Goal: Participate in discussion: Engage in conversation with other users on a specific topic

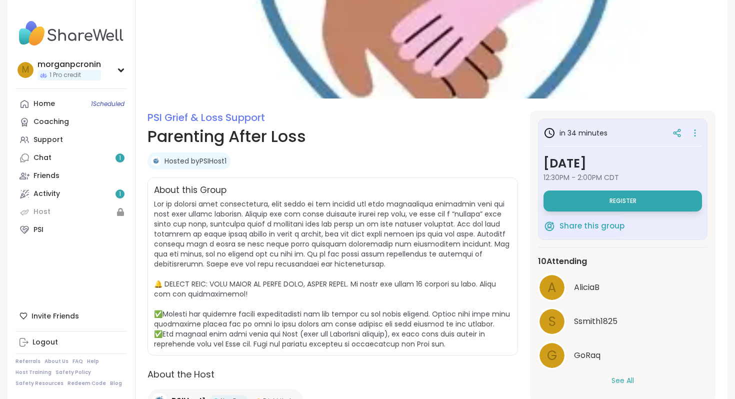
scroll to position [94, 0]
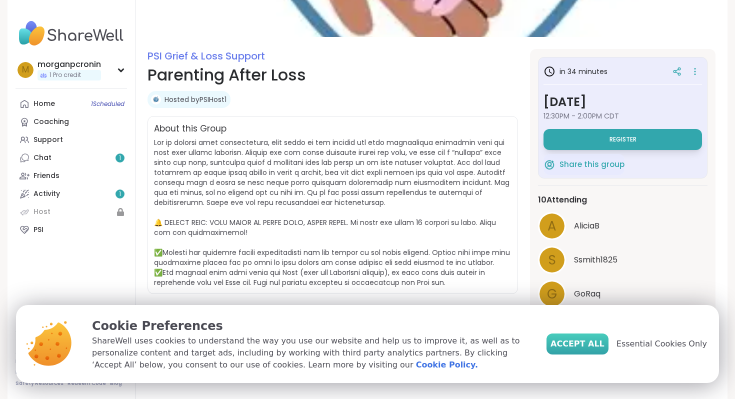
click at [603, 337] on button "Accept All" at bounding box center [577, 343] width 62 height 21
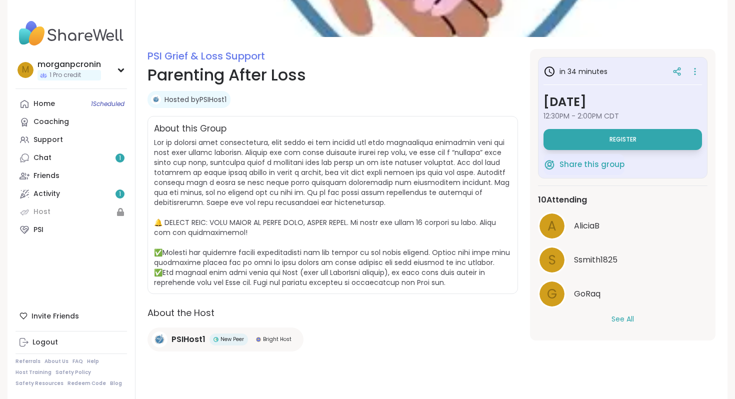
scroll to position [0, 0]
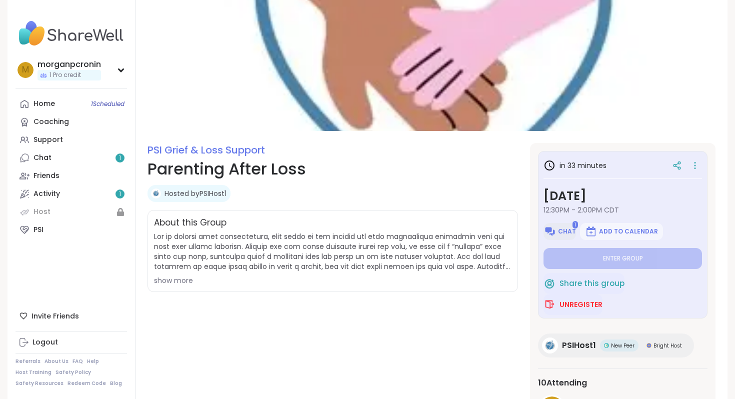
click at [563, 228] on span "Chat" at bounding box center [567, 231] width 18 height 8
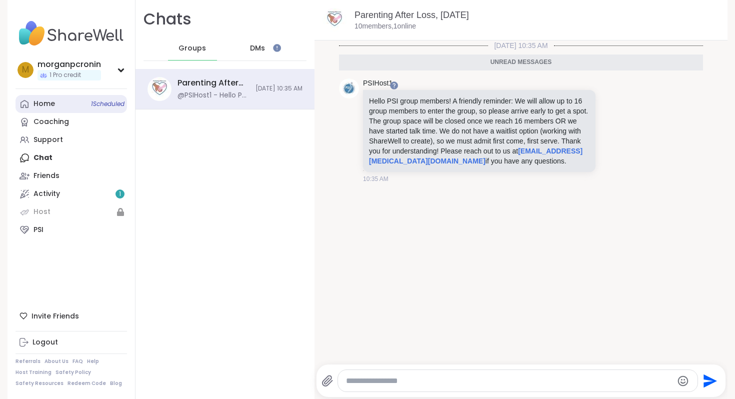
click at [38, 107] on div "Home 1 Scheduled" at bounding box center [43, 104] width 21 height 10
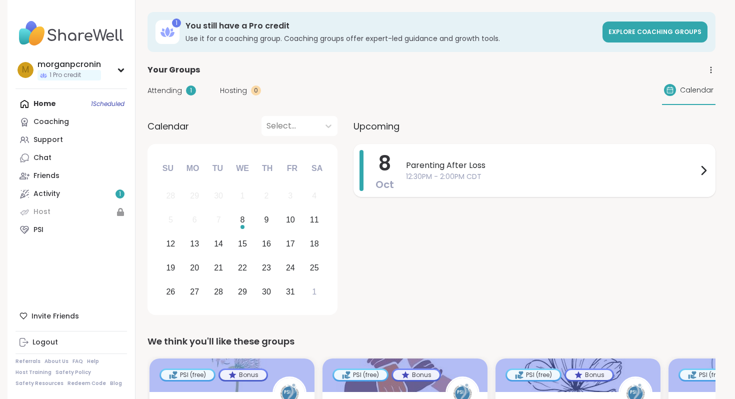
click at [513, 168] on span "Parenting After Loss" at bounding box center [551, 165] width 291 height 12
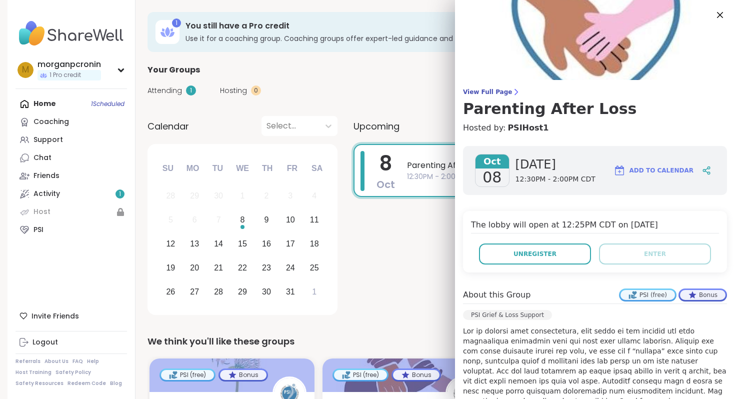
click at [340, 277] on div "Calendar Select... Previous Month Next Month [DATE] Su Mo Tu We Th Fr Sa 28 29 …" at bounding box center [431, 217] width 568 height 202
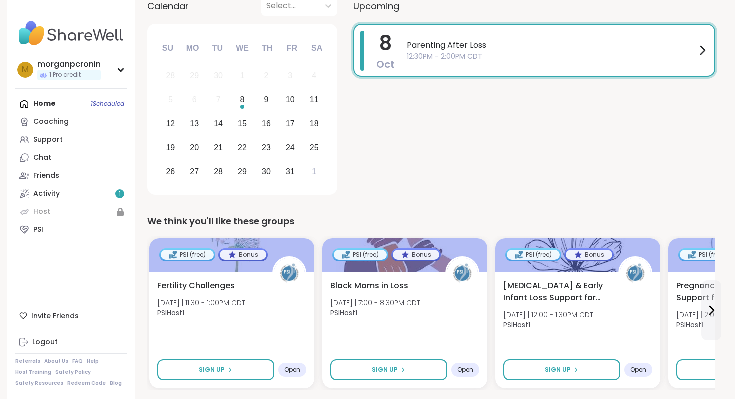
scroll to position [202, 0]
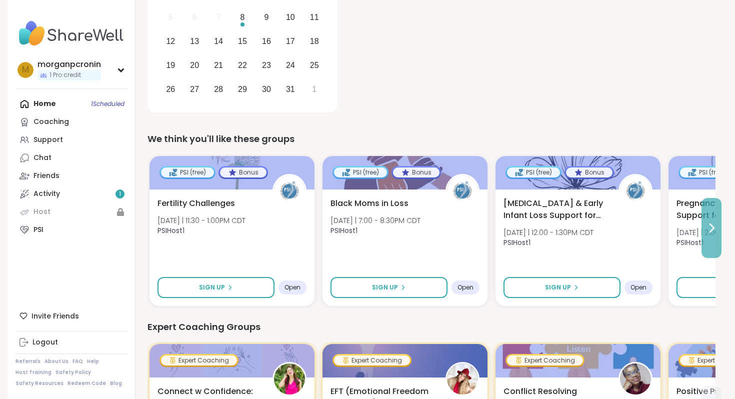
click at [712, 229] on icon at bounding box center [712, 228] width 4 height 8
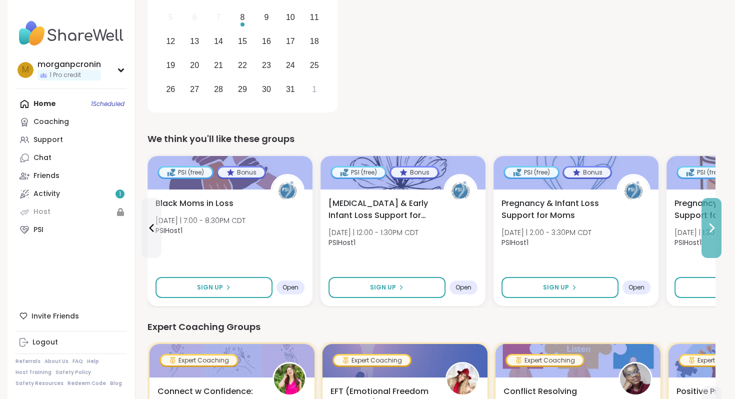
click at [712, 229] on icon at bounding box center [712, 228] width 4 height 8
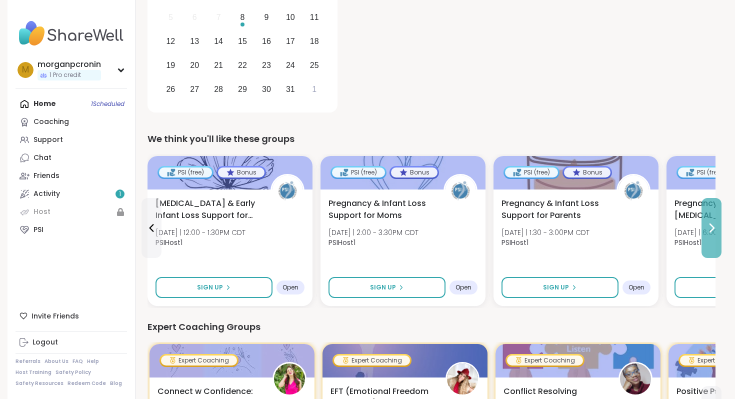
click at [712, 229] on icon at bounding box center [712, 228] width 4 height 8
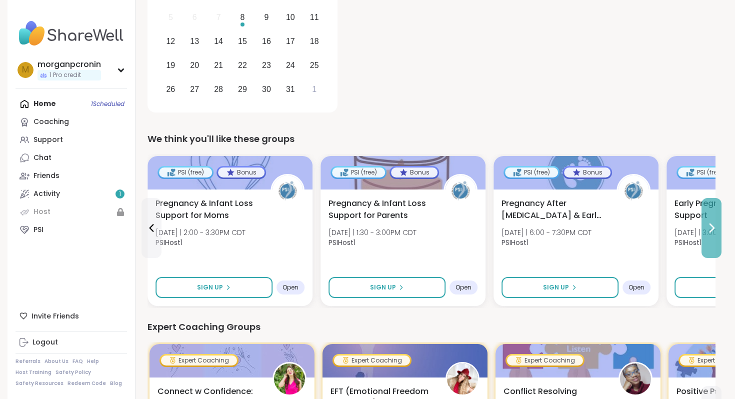
click at [712, 229] on icon at bounding box center [712, 228] width 4 height 8
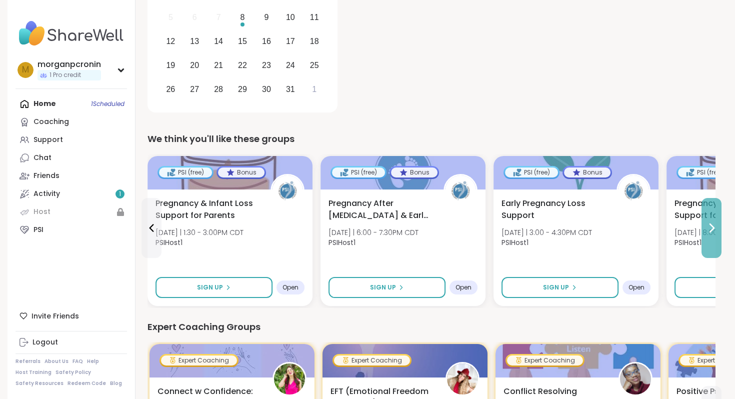
click at [712, 229] on icon at bounding box center [712, 228] width 4 height 8
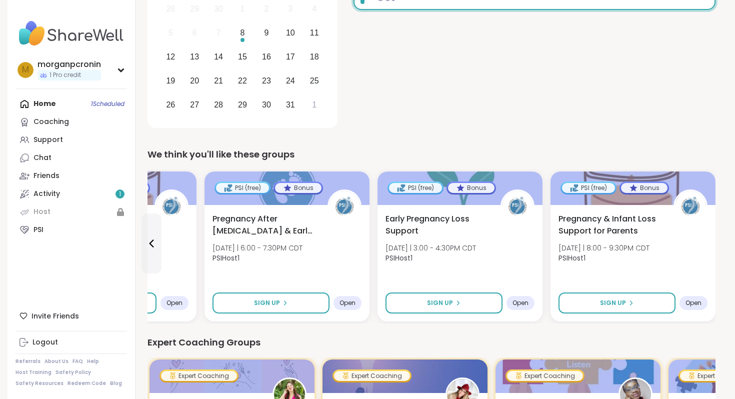
scroll to position [0, 0]
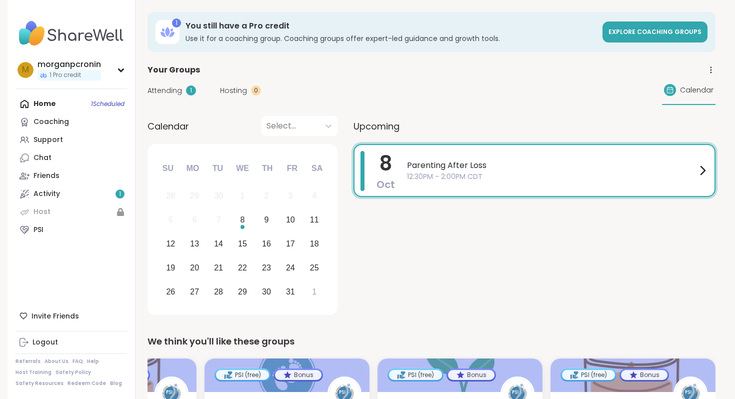
click at [387, 122] on span "Upcoming" at bounding box center [376, 125] width 46 height 13
click at [180, 92] on span "Attending" at bounding box center [164, 90] width 34 height 10
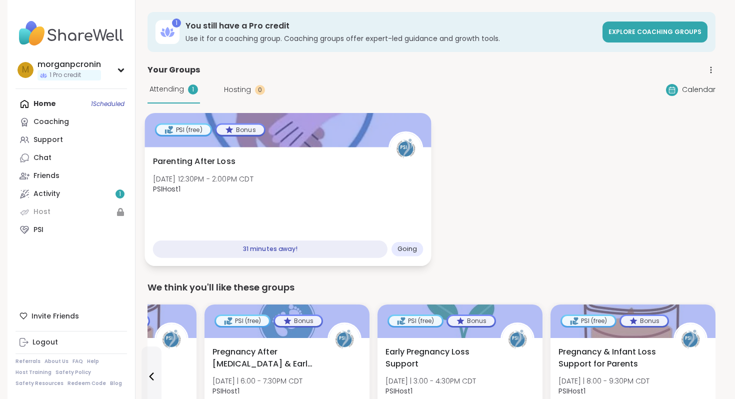
click at [189, 131] on div "PSI (free)" at bounding box center [183, 129] width 54 height 10
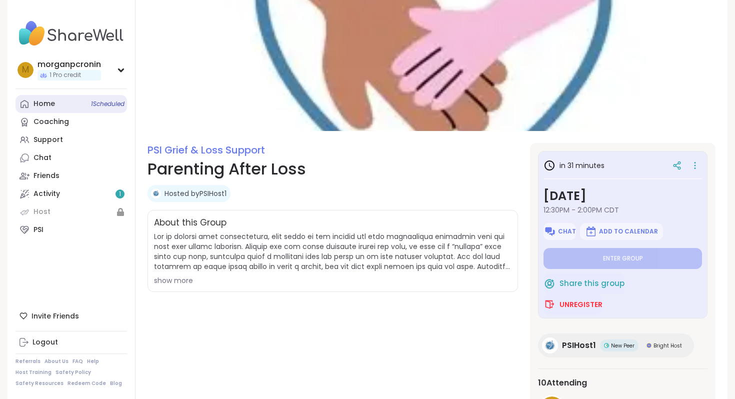
click at [43, 103] on div "Home 1 Scheduled" at bounding box center [43, 104] width 21 height 10
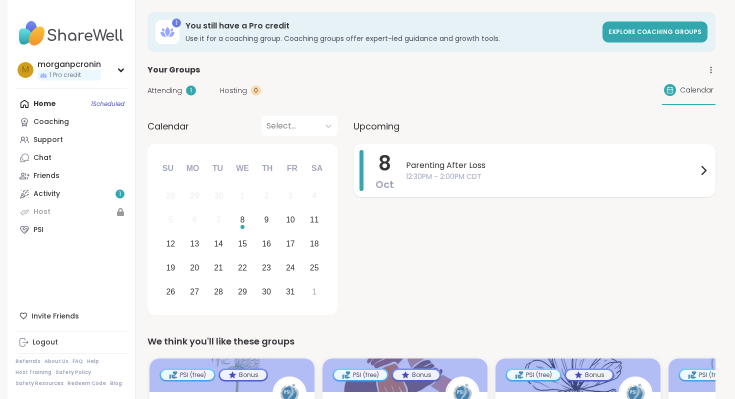
click at [529, 176] on span "12:30PM - 2:00PM CDT" at bounding box center [551, 176] width 291 height 10
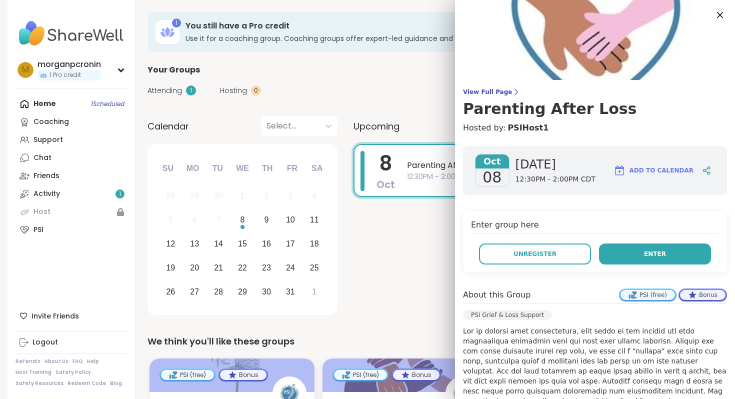
click at [671, 253] on button "Enter" at bounding box center [655, 253] width 112 height 21
